Goal: Task Accomplishment & Management: Manage account settings

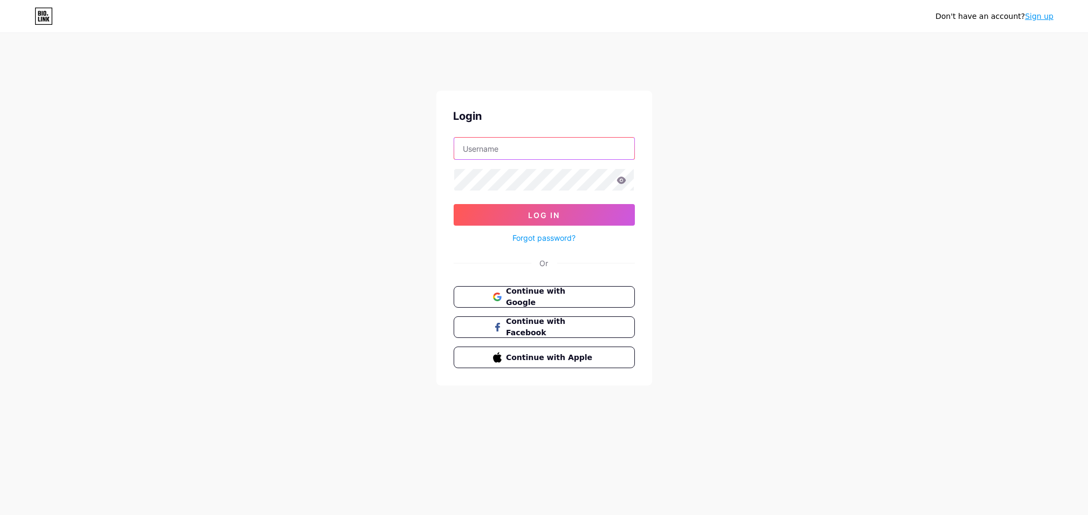
click at [473, 147] on input "text" at bounding box center [544, 149] width 180 height 22
type input "[EMAIL_ADDRESS][DOMAIN_NAME]"
click at [399, 148] on div "Don't have an account? Sign up Login [EMAIL_ADDRESS][DOMAIN_NAME] Log In Forgot…" at bounding box center [544, 221] width 1088 height 398
click at [378, 156] on div "Don't have an account? Sign up Login [EMAIL_ADDRESS][DOMAIN_NAME] Log In Forgot…" at bounding box center [544, 221] width 1088 height 398
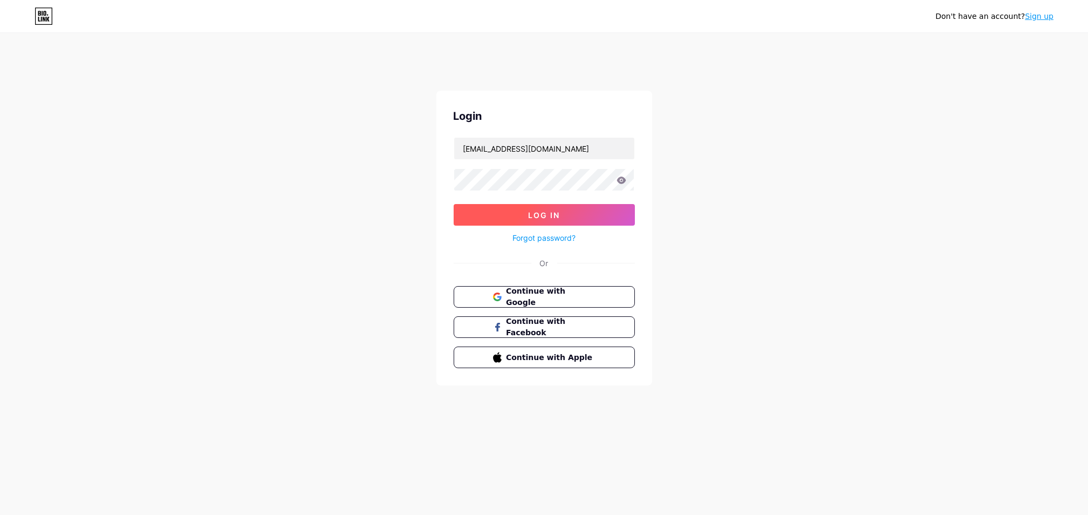
click at [557, 211] on span "Log In" at bounding box center [544, 214] width 32 height 9
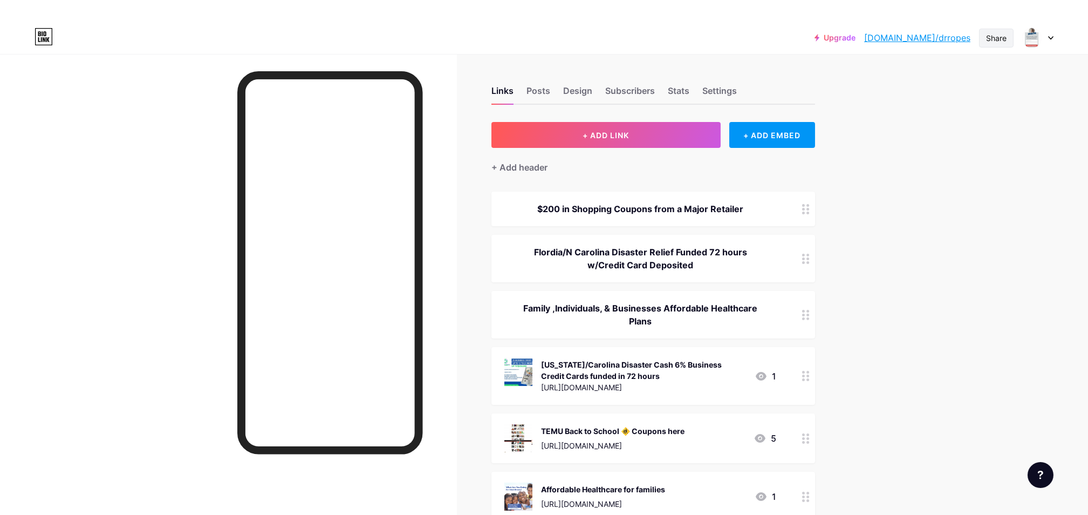
click at [996, 36] on div "Share" at bounding box center [996, 37] width 20 height 11
click at [906, 74] on div "Copy link" at bounding box center [907, 77] width 40 height 13
click at [769, 134] on div "+ ADD EMBED" at bounding box center [772, 135] width 86 height 26
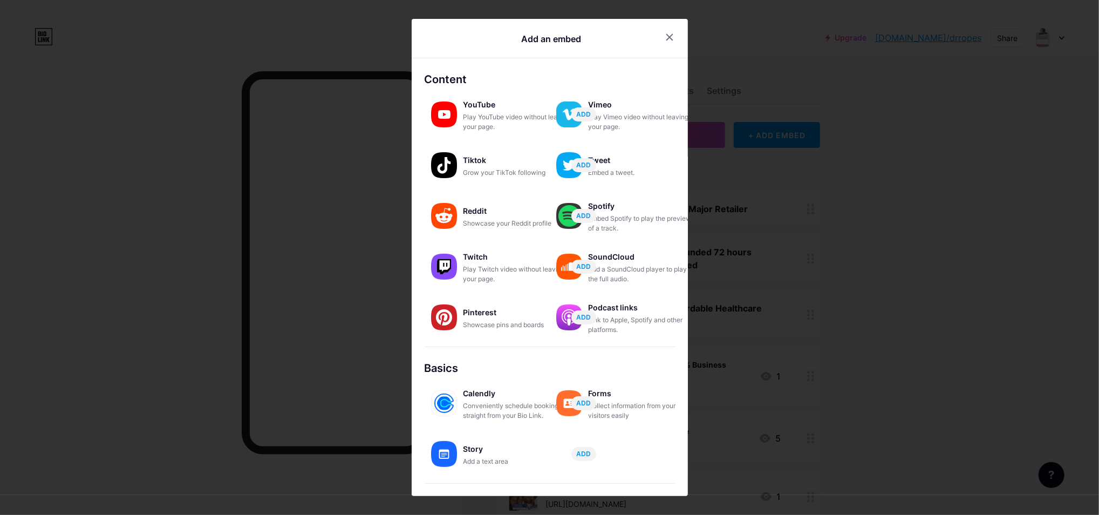
click at [768, 128] on div at bounding box center [549, 257] width 1099 height 515
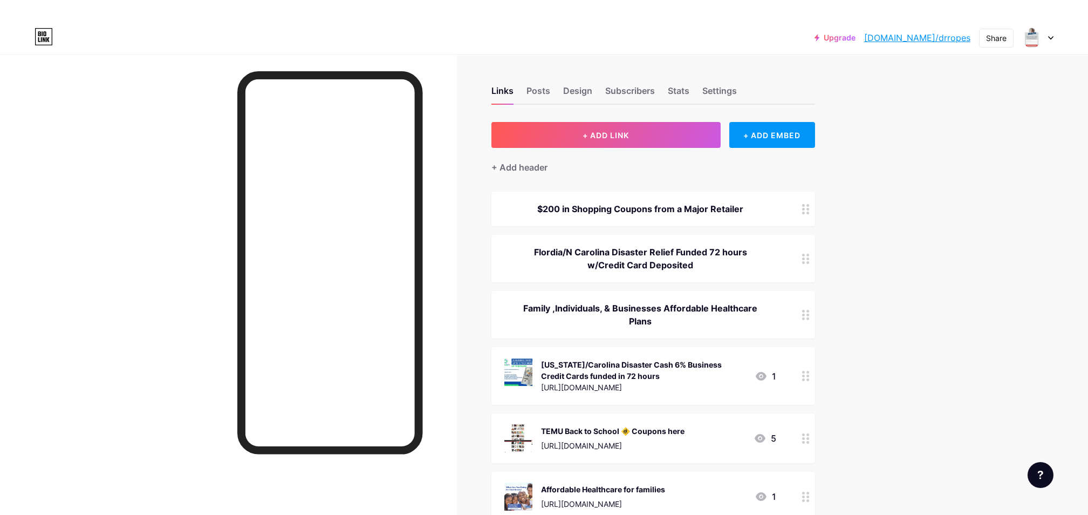
click at [1046, 39] on div at bounding box center [1037, 37] width 31 height 19
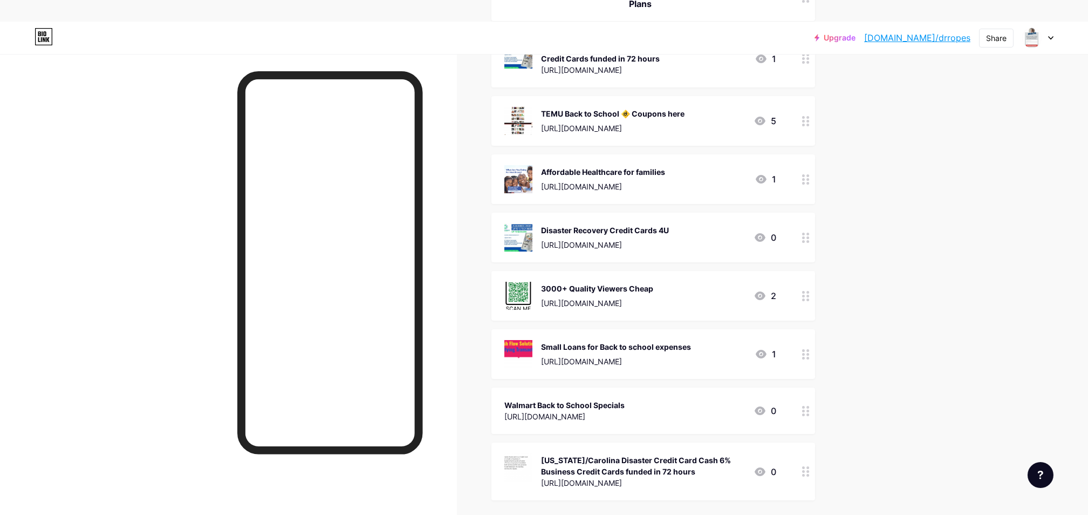
scroll to position [318, 0]
click at [1001, 32] on div "Share" at bounding box center [996, 37] width 20 height 11
click at [964, 131] on div "Add to my socials" at bounding box center [932, 129] width 161 height 26
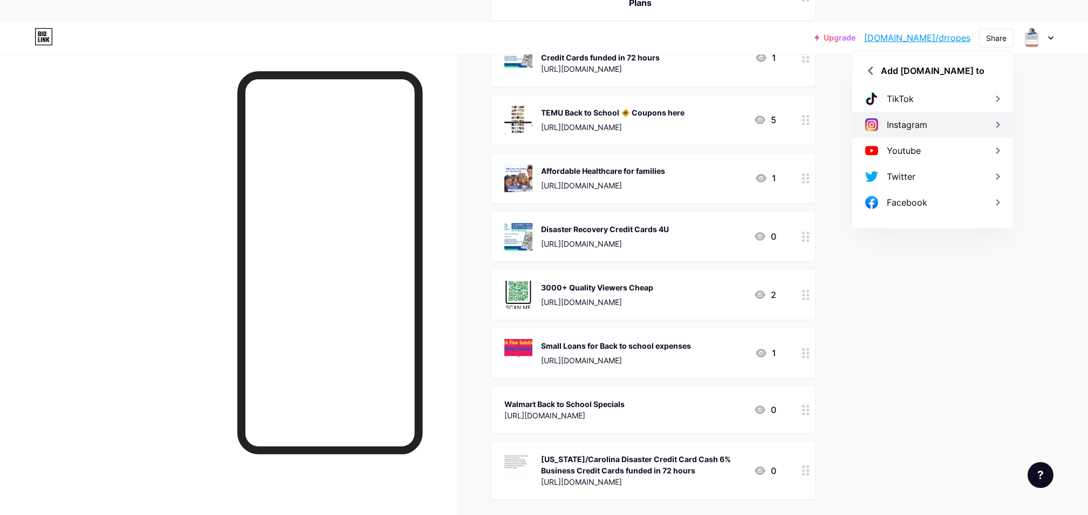
click at [898, 119] on div "Instagram" at bounding box center [907, 124] width 40 height 13
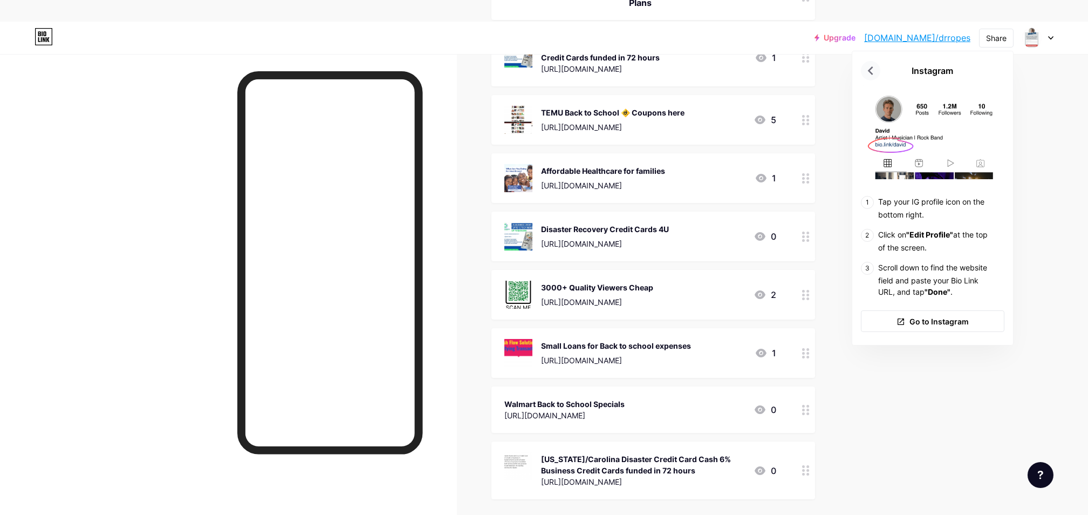
click at [869, 66] on icon at bounding box center [870, 70] width 17 height 17
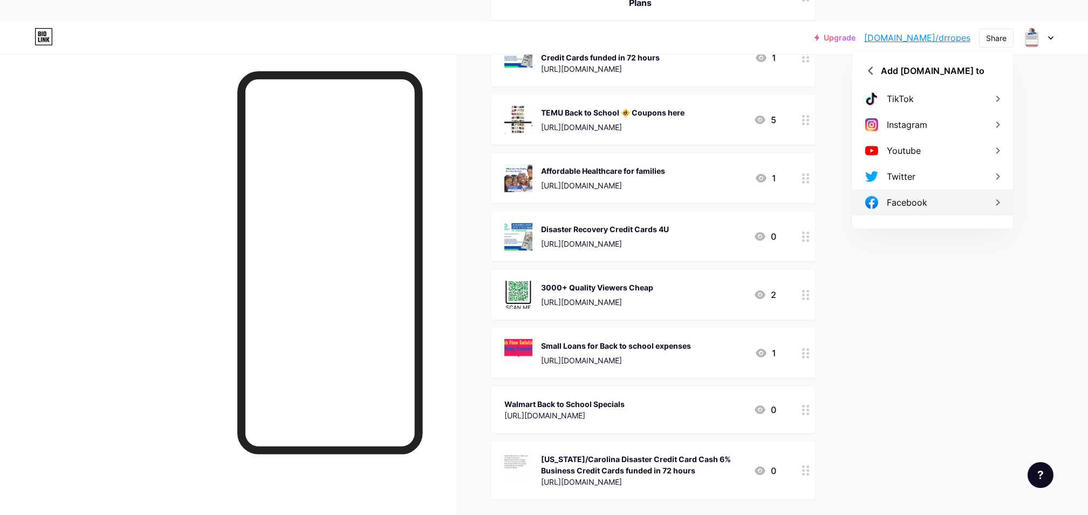
click at [896, 196] on div "Facebook" at bounding box center [907, 202] width 40 height 13
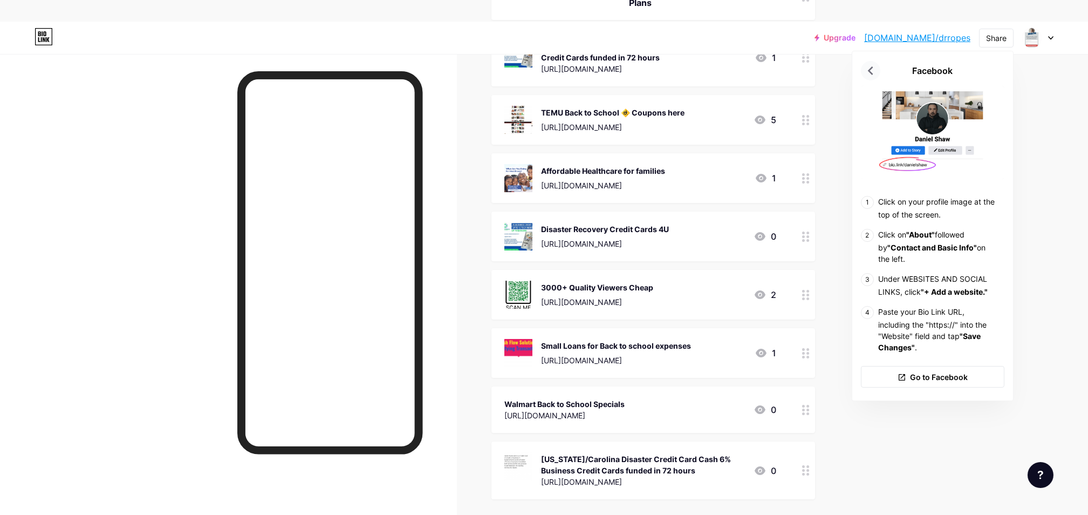
click at [869, 64] on icon at bounding box center [870, 70] width 17 height 17
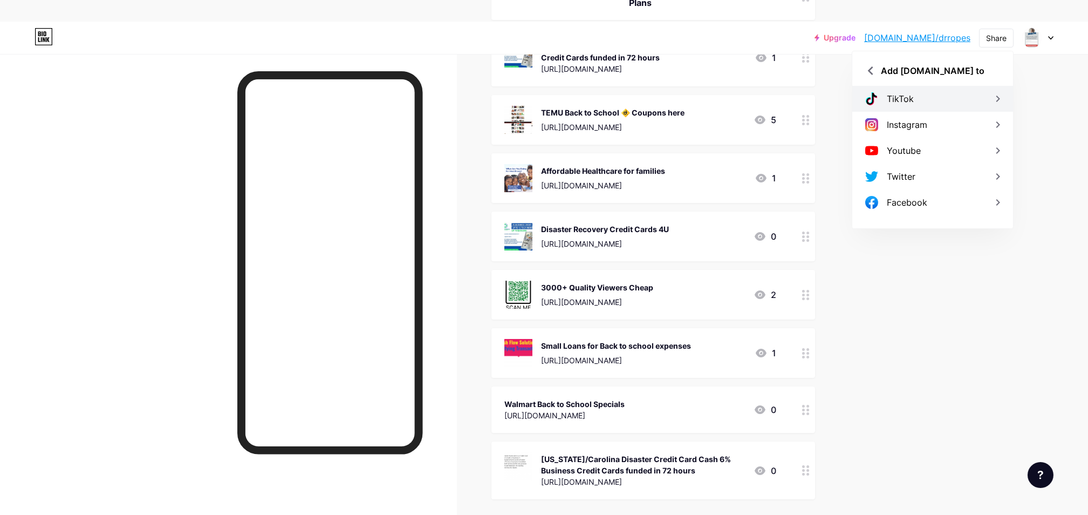
click at [890, 92] on div "TikTok" at bounding box center [900, 98] width 27 height 13
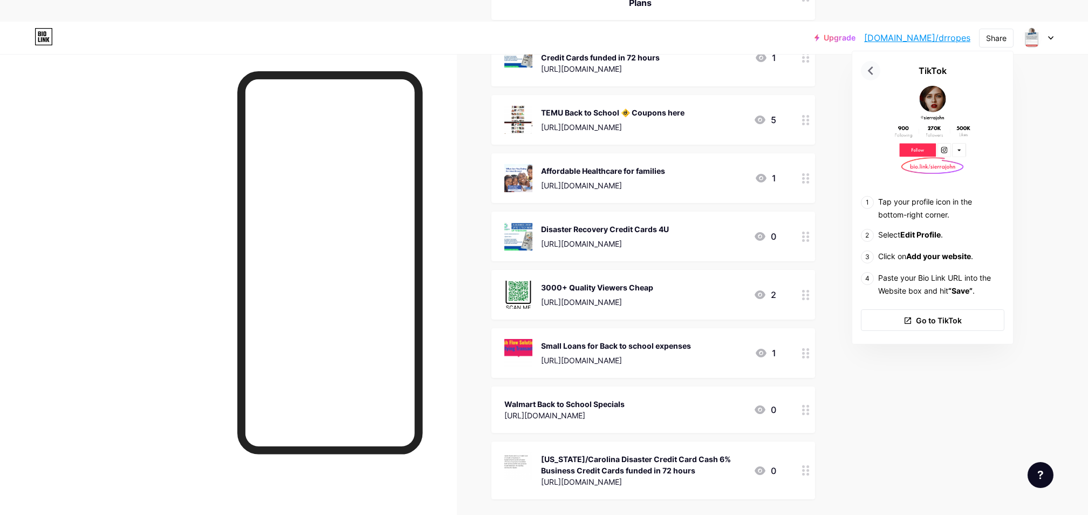
click at [870, 68] on icon at bounding box center [870, 70] width 5 height 9
